Goal: Information Seeking & Learning: Learn about a topic

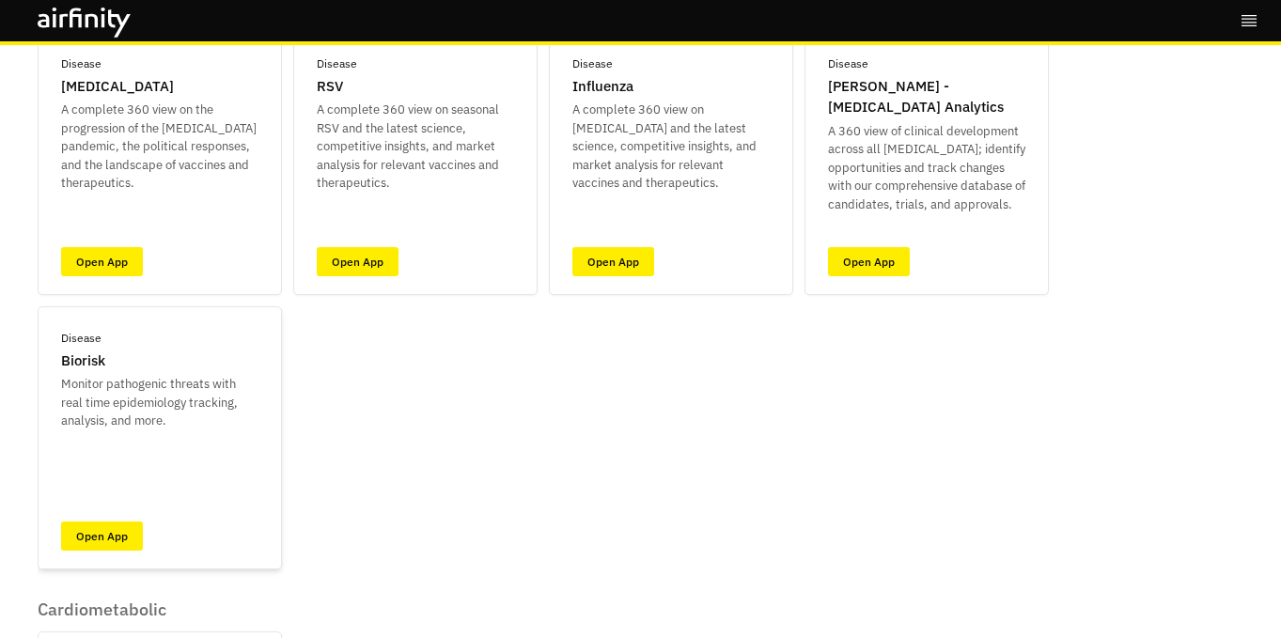
scroll to position [198, 0]
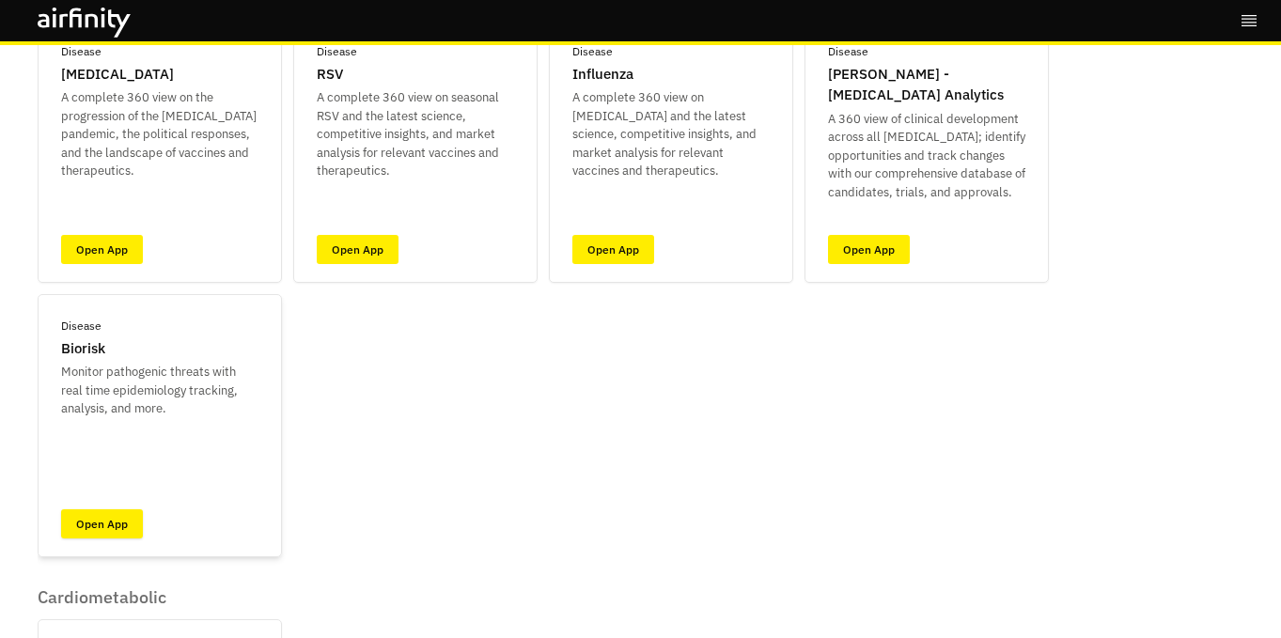
click at [112, 518] on link "Open App" at bounding box center [102, 523] width 82 height 29
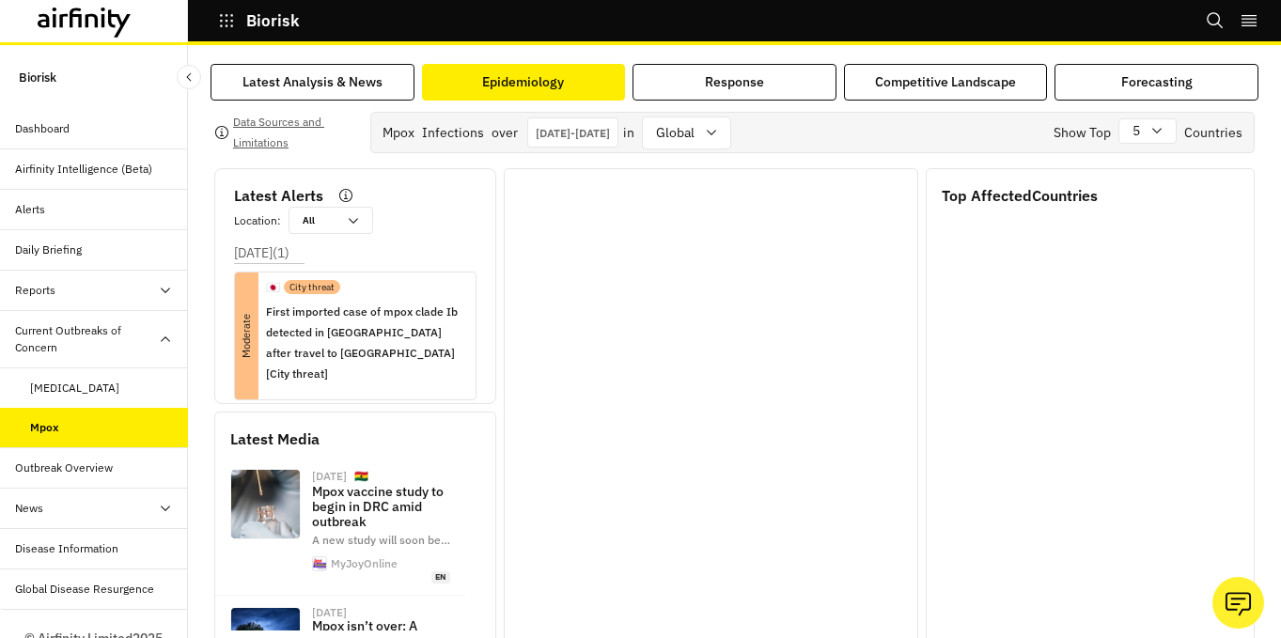
click at [535, 94] on button "Epidemiology" at bounding box center [524, 82] width 204 height 37
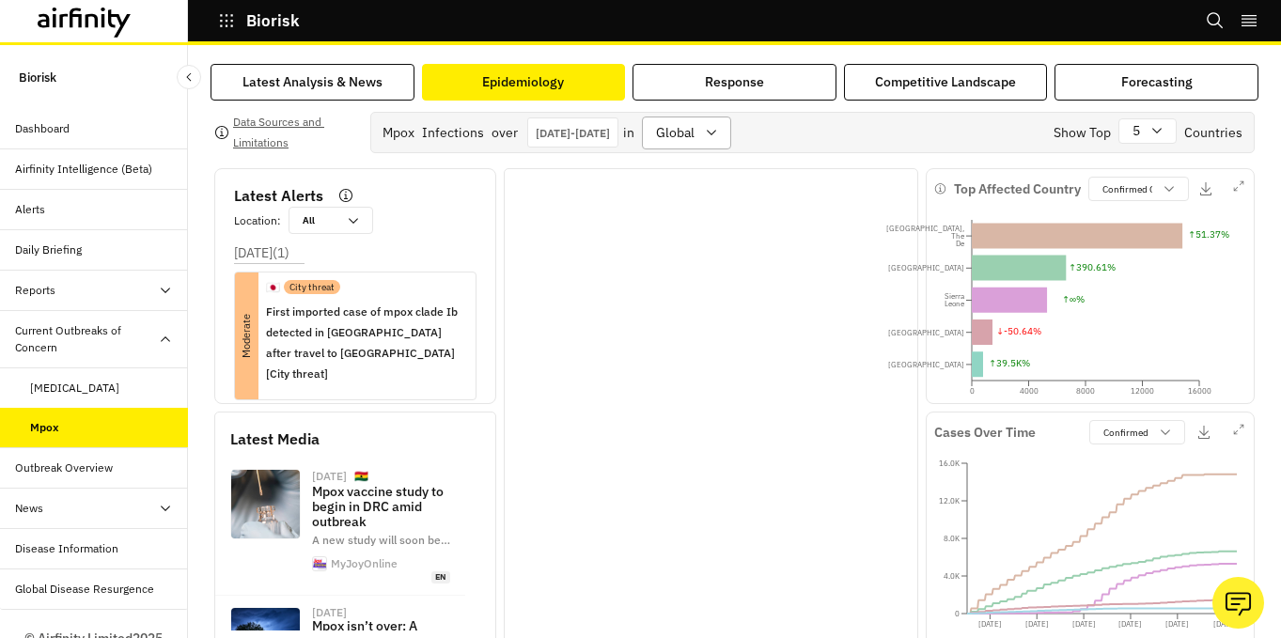
click at [704, 125] on div "global" at bounding box center [673, 132] width 61 height 31
click at [981, 139] on div "Mpox Infections over [DATE] - [DATE] [DATE] Navigate forward to interact with t…" at bounding box center [812, 132] width 884 height 41
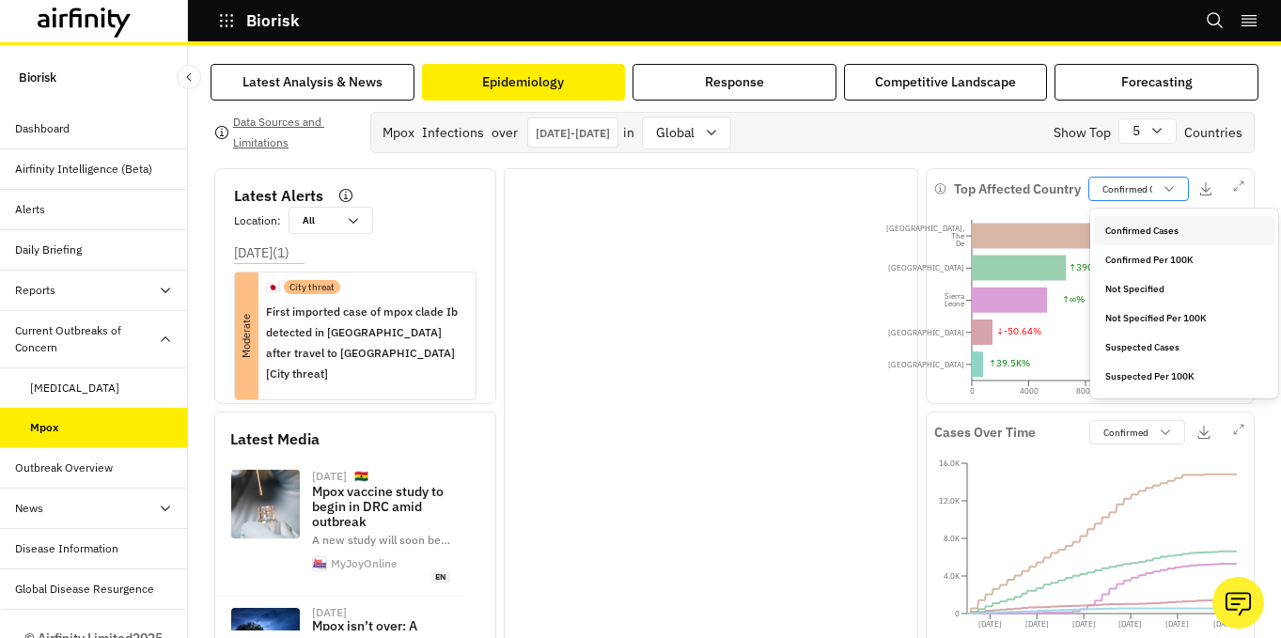
click at [1176, 187] on icon at bounding box center [1169, 188] width 15 height 15
click at [956, 122] on div "Mpox Infections over [DATE] - [DATE] [DATE] Navigate forward to interact with t…" at bounding box center [812, 132] width 884 height 41
